Goal: Task Accomplishment & Management: Manage account settings

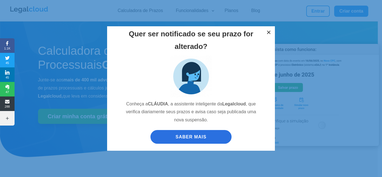
click at [270, 32] on button "×" at bounding box center [269, 32] width 12 height 12
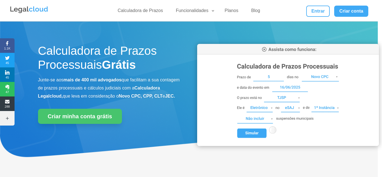
click at [317, 13] on div "Quer ser notificado se seu prazo for alterado? Conheça a CLÁUDIA , a assistente…" at bounding box center [191, 88] width 382 height 177
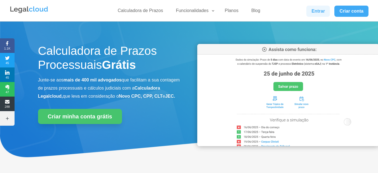
click at [314, 12] on link "Entrar" at bounding box center [319, 11] width 24 height 11
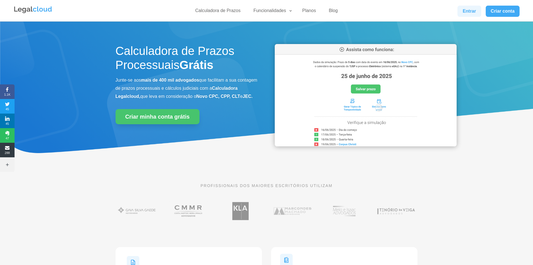
click at [470, 9] on link "Entrar" at bounding box center [470, 11] width 24 height 11
